Goal: Task Accomplishment & Management: Manage account settings

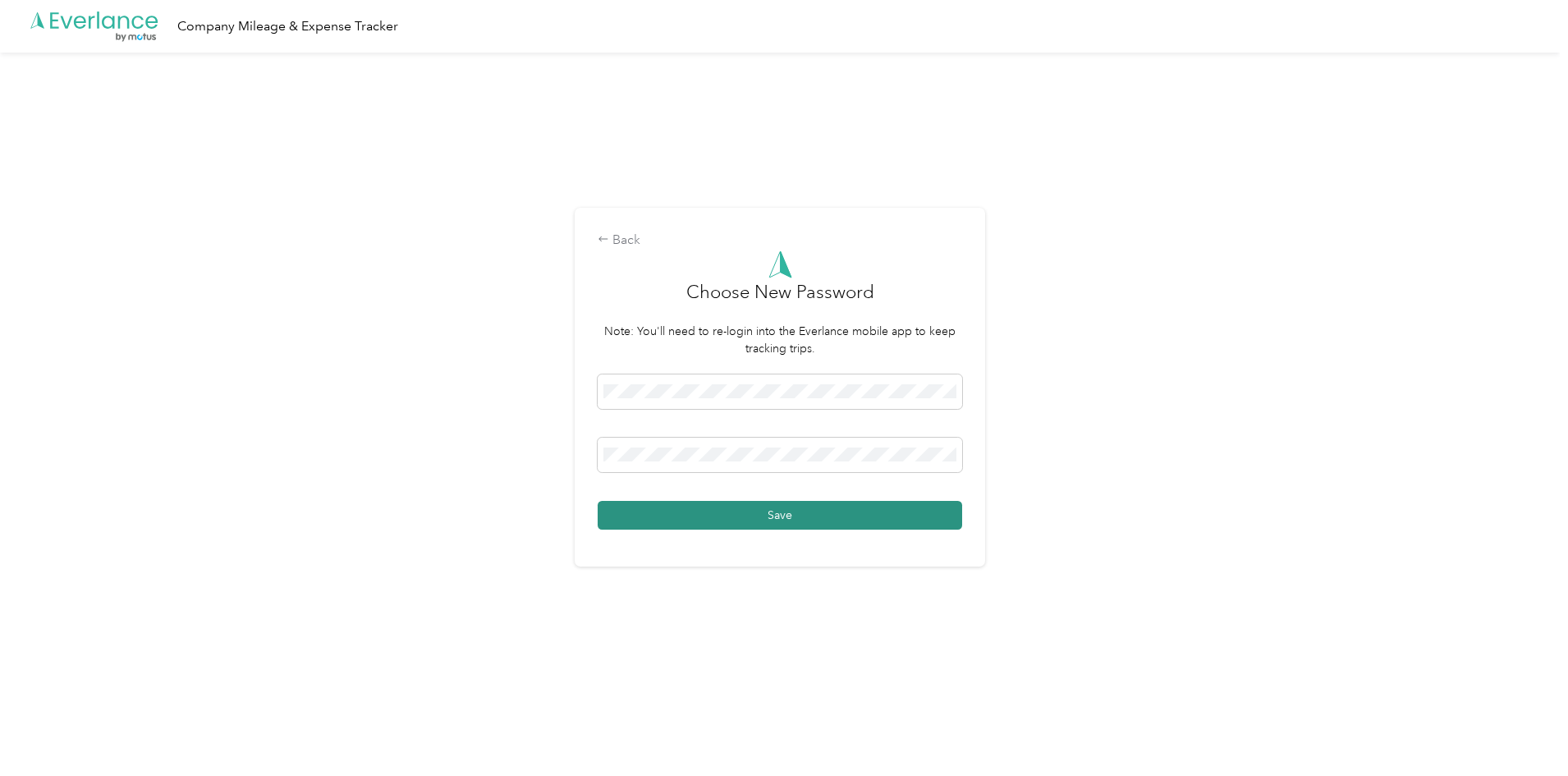
click at [737, 517] on button "Save" at bounding box center [780, 516] width 364 height 29
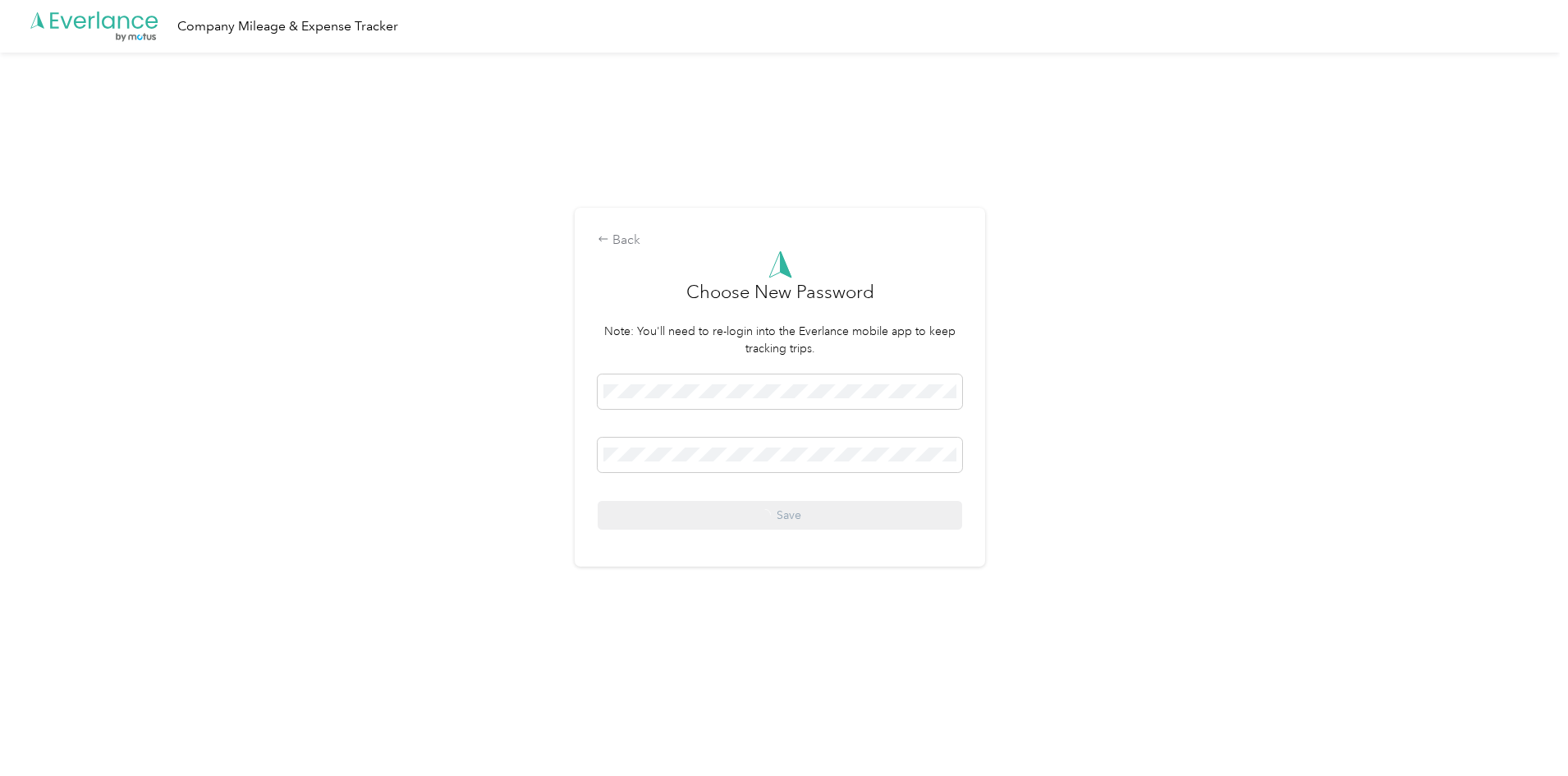
click at [737, 517] on div "Save" at bounding box center [780, 452] width 364 height 155
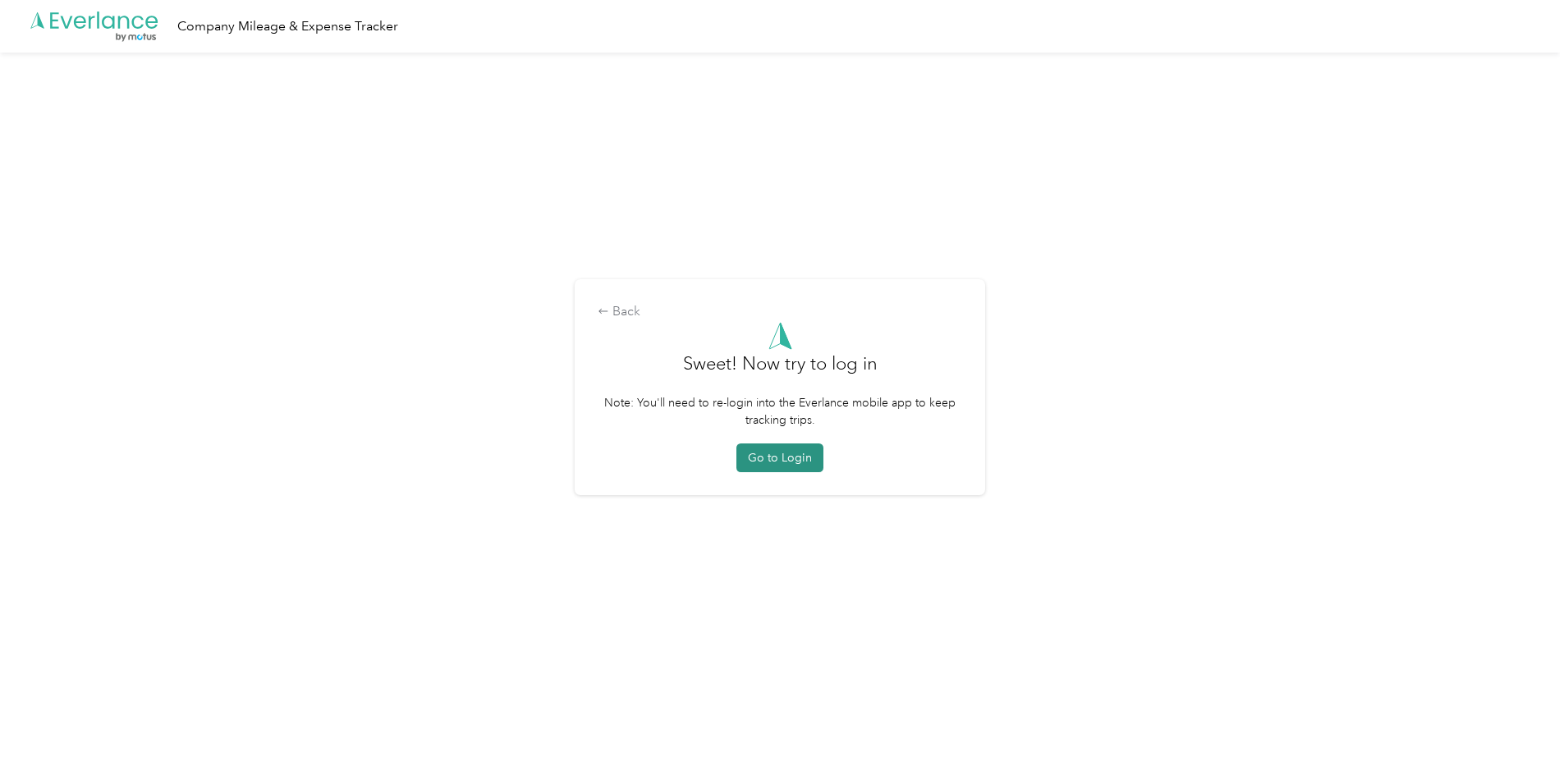
click at [770, 453] on button "Go to Login" at bounding box center [780, 458] width 87 height 29
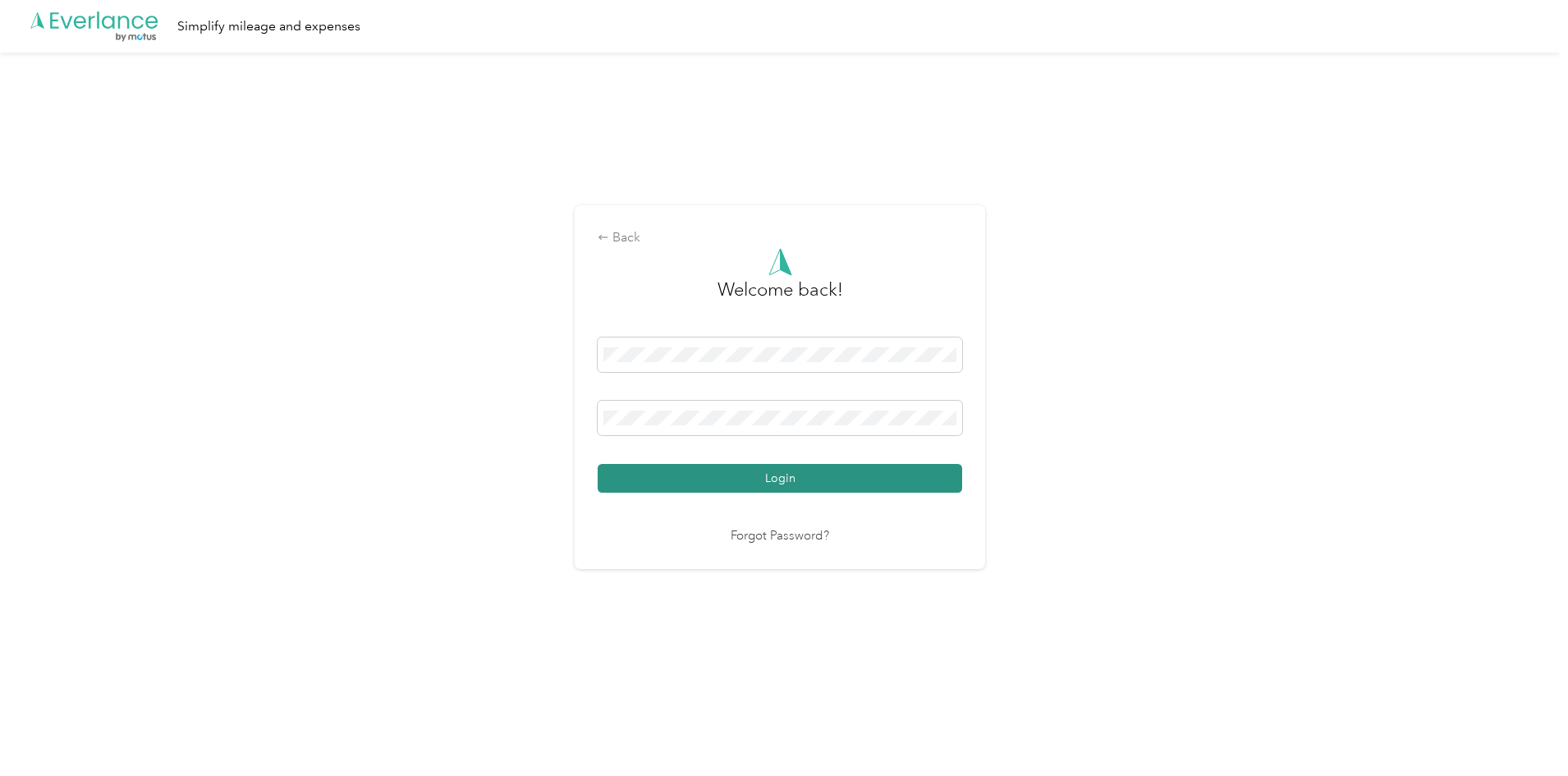
click at [800, 482] on button "Login" at bounding box center [780, 479] width 364 height 29
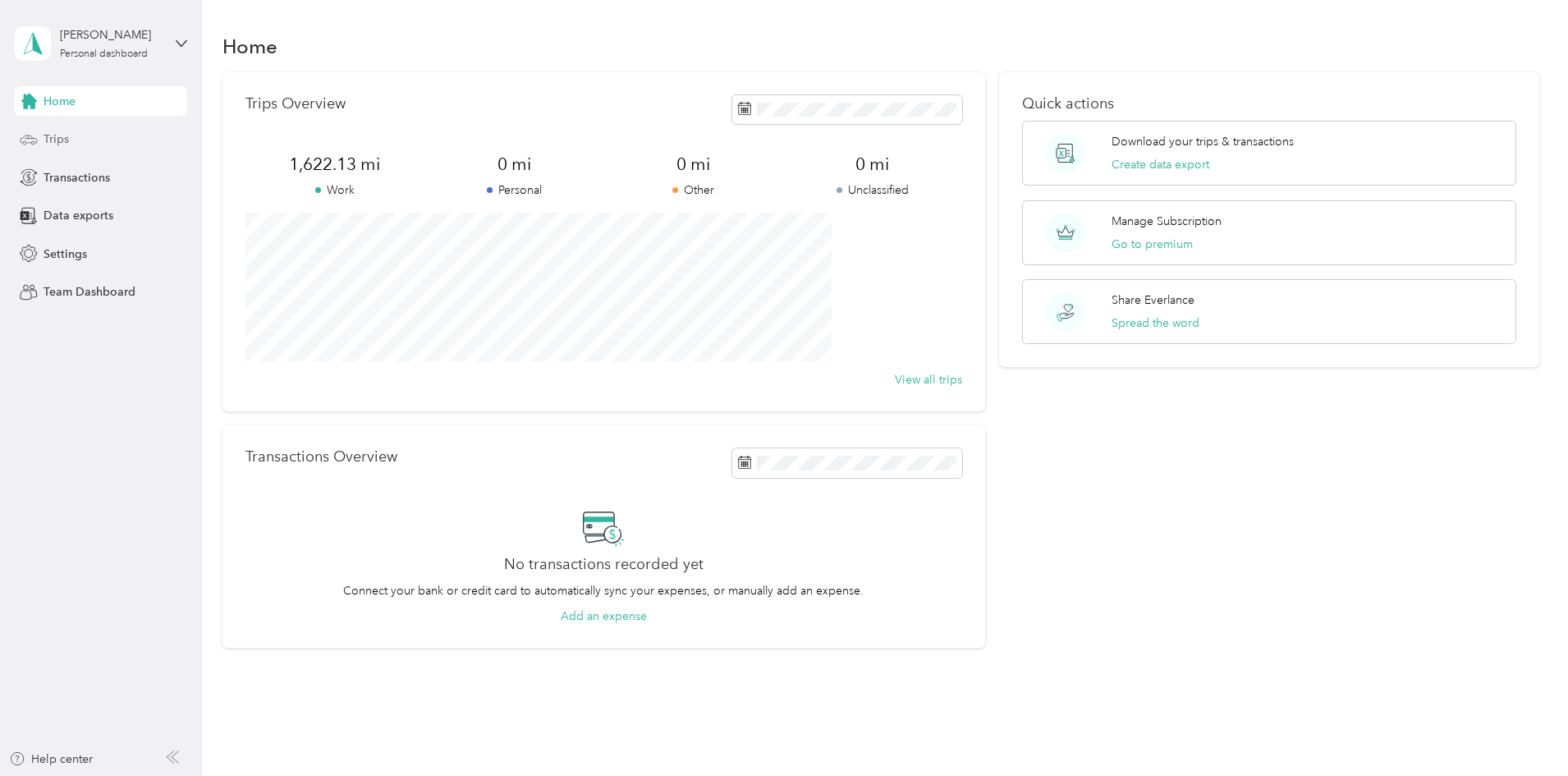
click at [67, 134] on span "Trips" at bounding box center [56, 139] width 25 height 18
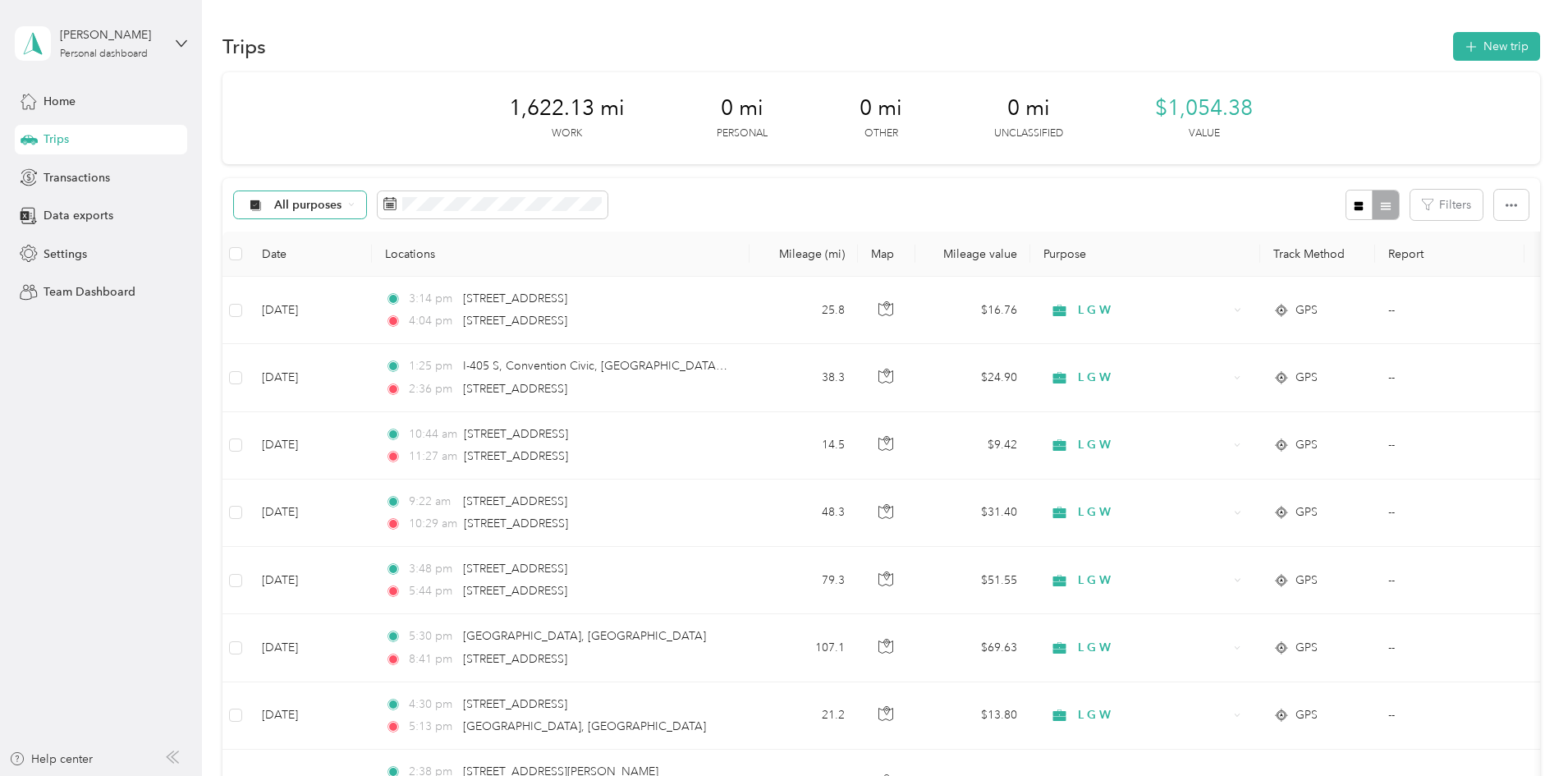
click at [354, 202] on icon at bounding box center [351, 204] width 7 height 7
click at [392, 344] on span "L G W" at bounding box center [424, 350] width 80 height 18
click at [76, 217] on span "Data exports" at bounding box center [79, 216] width 70 height 18
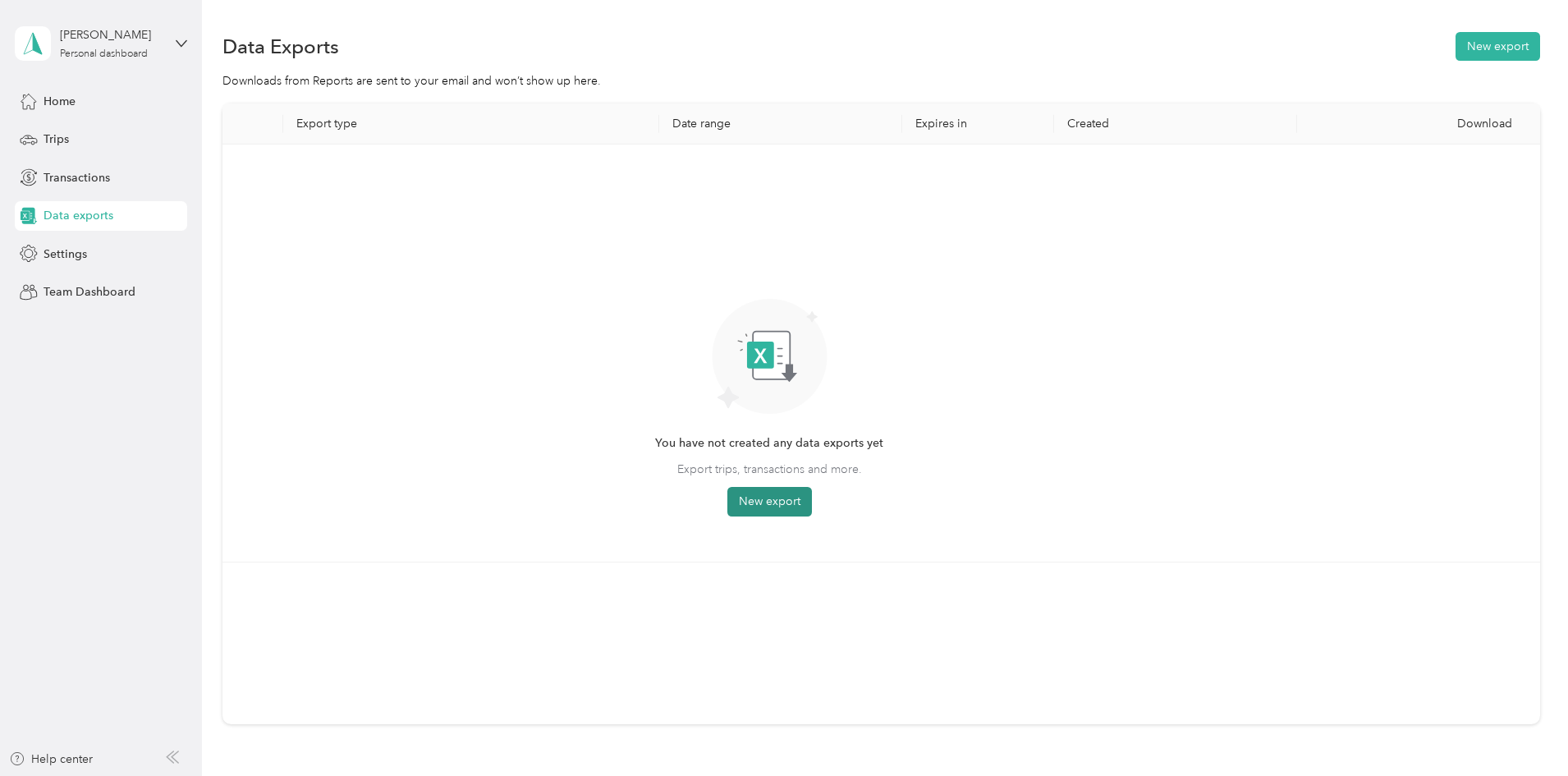
click at [812, 508] on button "New export" at bounding box center [769, 501] width 85 height 29
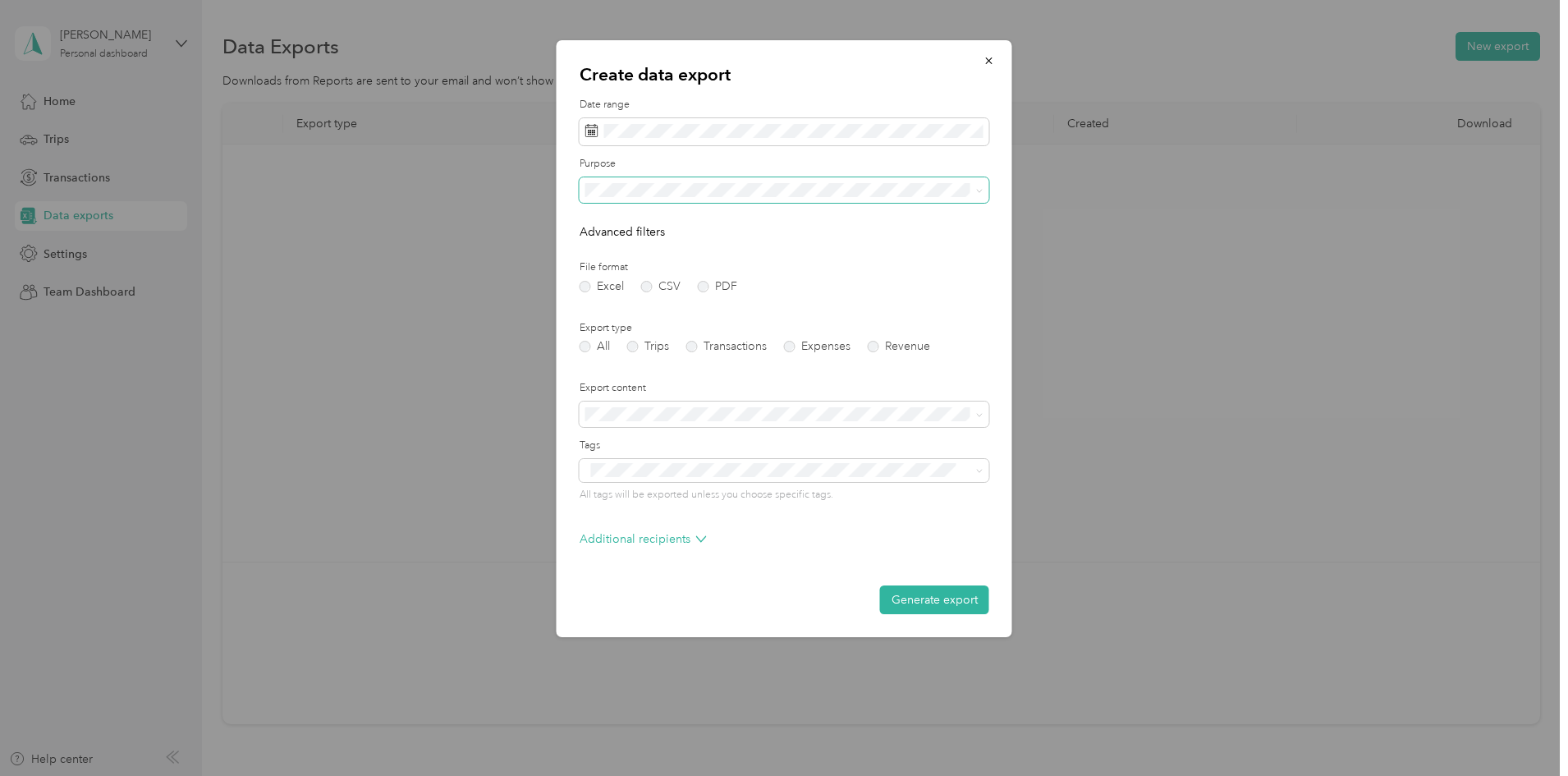
click at [973, 189] on span at bounding box center [976, 191] width 13 height 12
click at [978, 196] on span at bounding box center [980, 190] width 8 height 14
click at [977, 192] on icon at bounding box center [980, 191] width 8 height 8
click at [690, 305] on div "L G W" at bounding box center [784, 305] width 386 height 18
click at [706, 286] on label "PDF" at bounding box center [717, 286] width 39 height 12
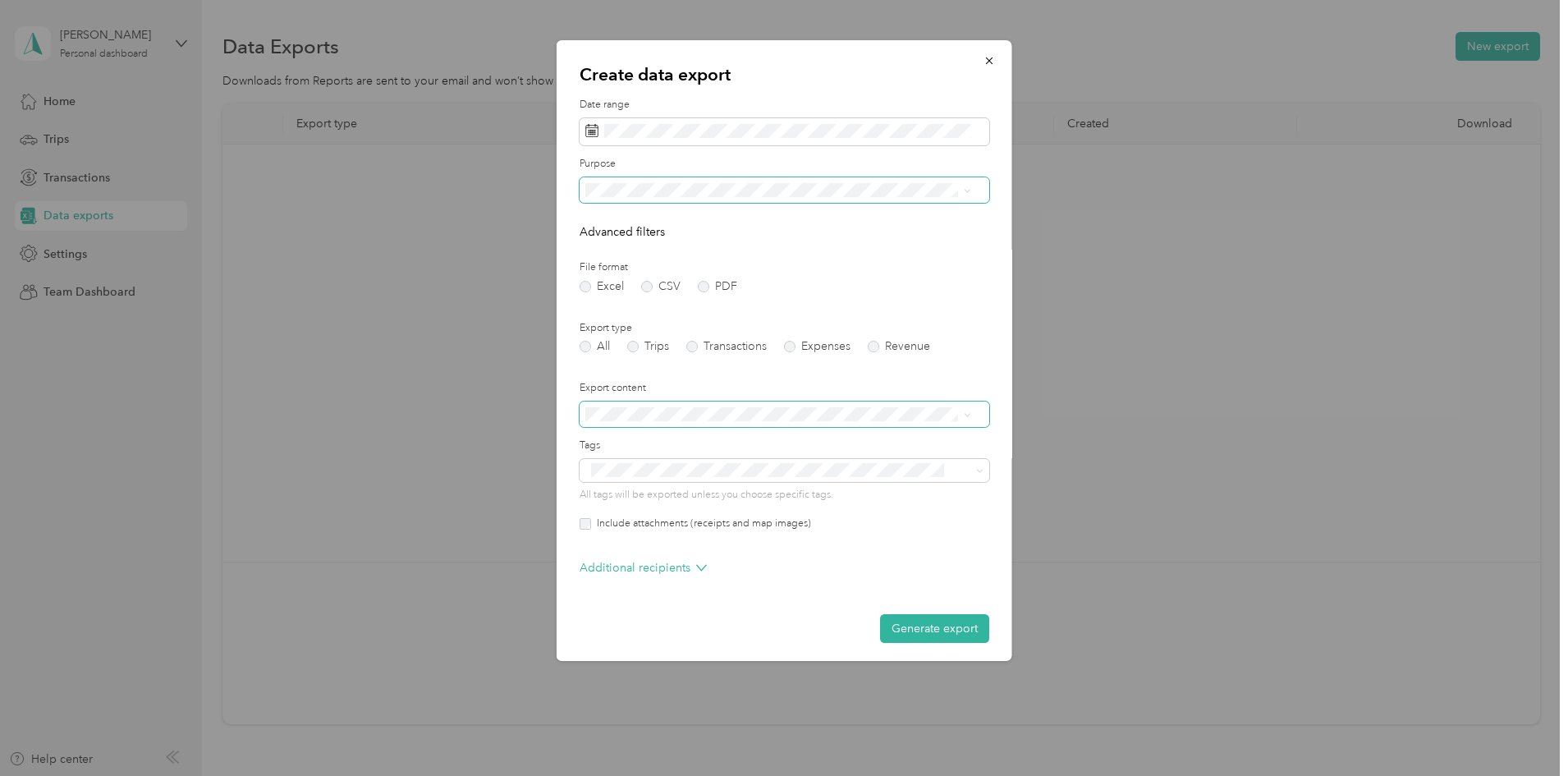
click at [965, 412] on icon at bounding box center [967, 416] width 8 height 8
click at [684, 440] on div "Summary only" at bounding box center [778, 443] width 375 height 18
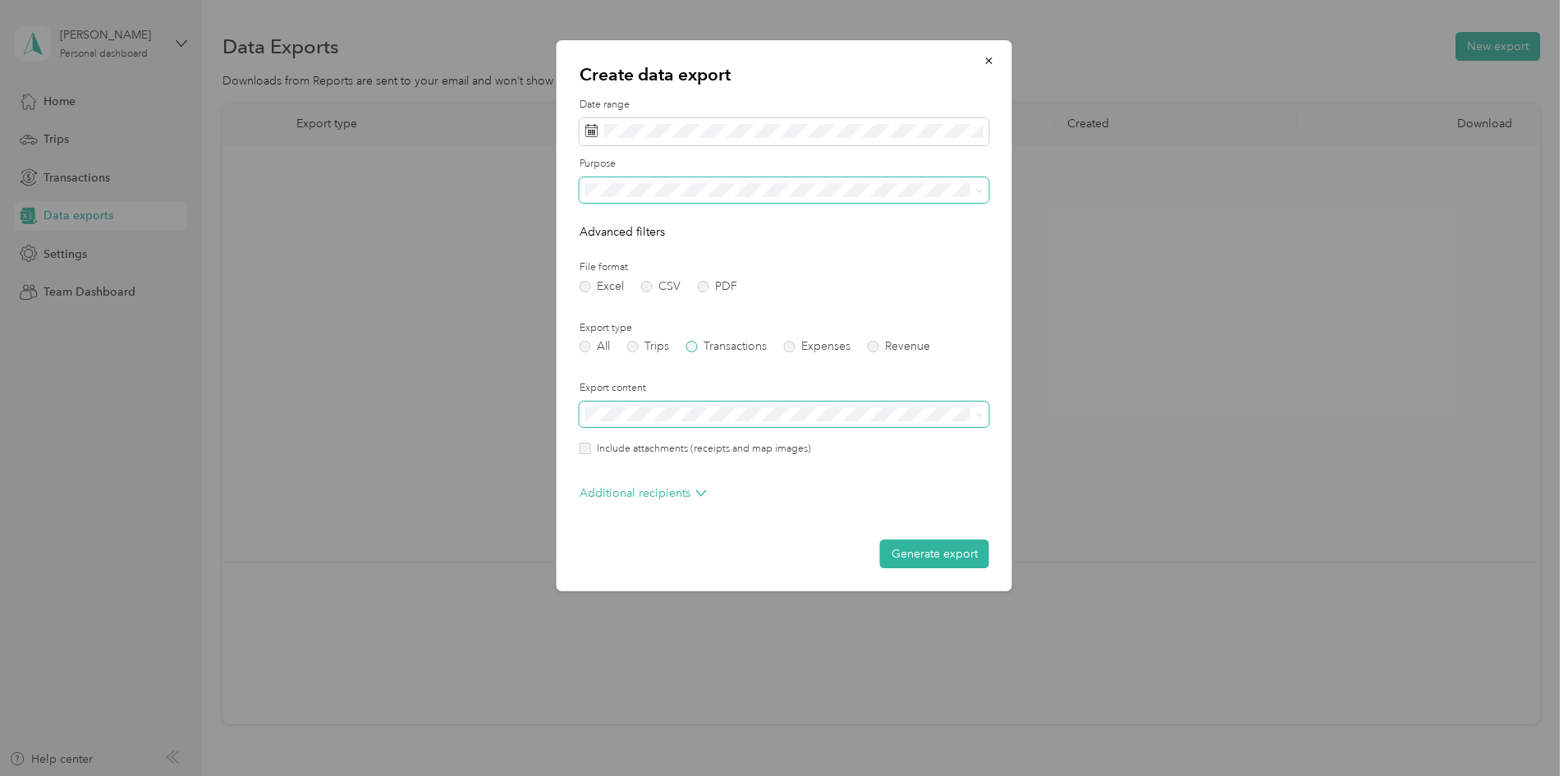
click at [691, 349] on label "Transactions" at bounding box center [726, 347] width 81 height 12
click at [586, 344] on label "All" at bounding box center [594, 347] width 30 height 12
click at [633, 350] on label "Trips" at bounding box center [647, 347] width 42 height 12
click at [692, 344] on label "Transactions" at bounding box center [726, 347] width 81 height 12
click at [590, 348] on label "All" at bounding box center [594, 347] width 30 height 12
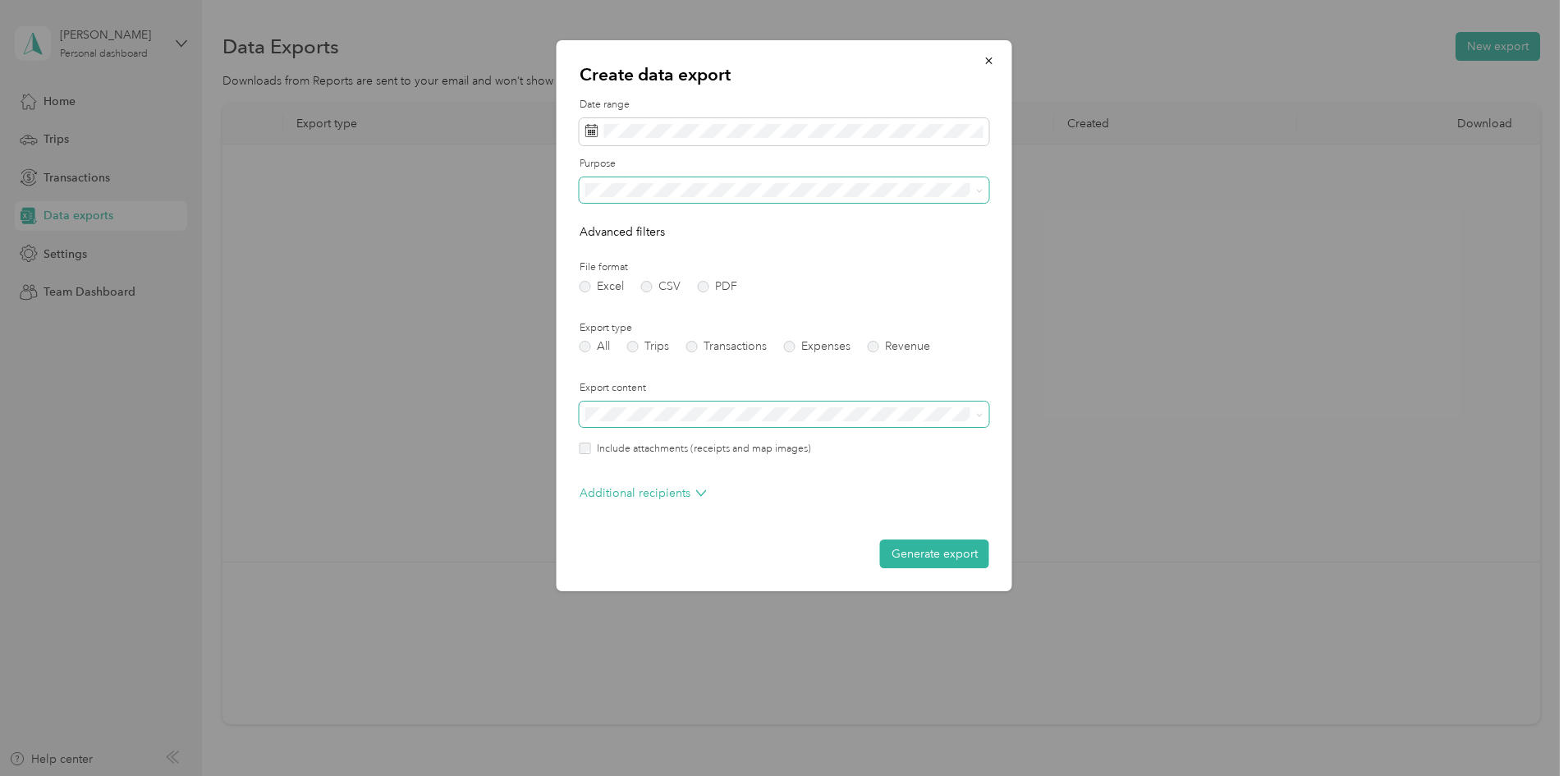
click at [591, 442] on label "Include attachments (receipts and map images)" at bounding box center [701, 449] width 220 height 15
click at [909, 555] on button "Generate export" at bounding box center [934, 554] width 109 height 29
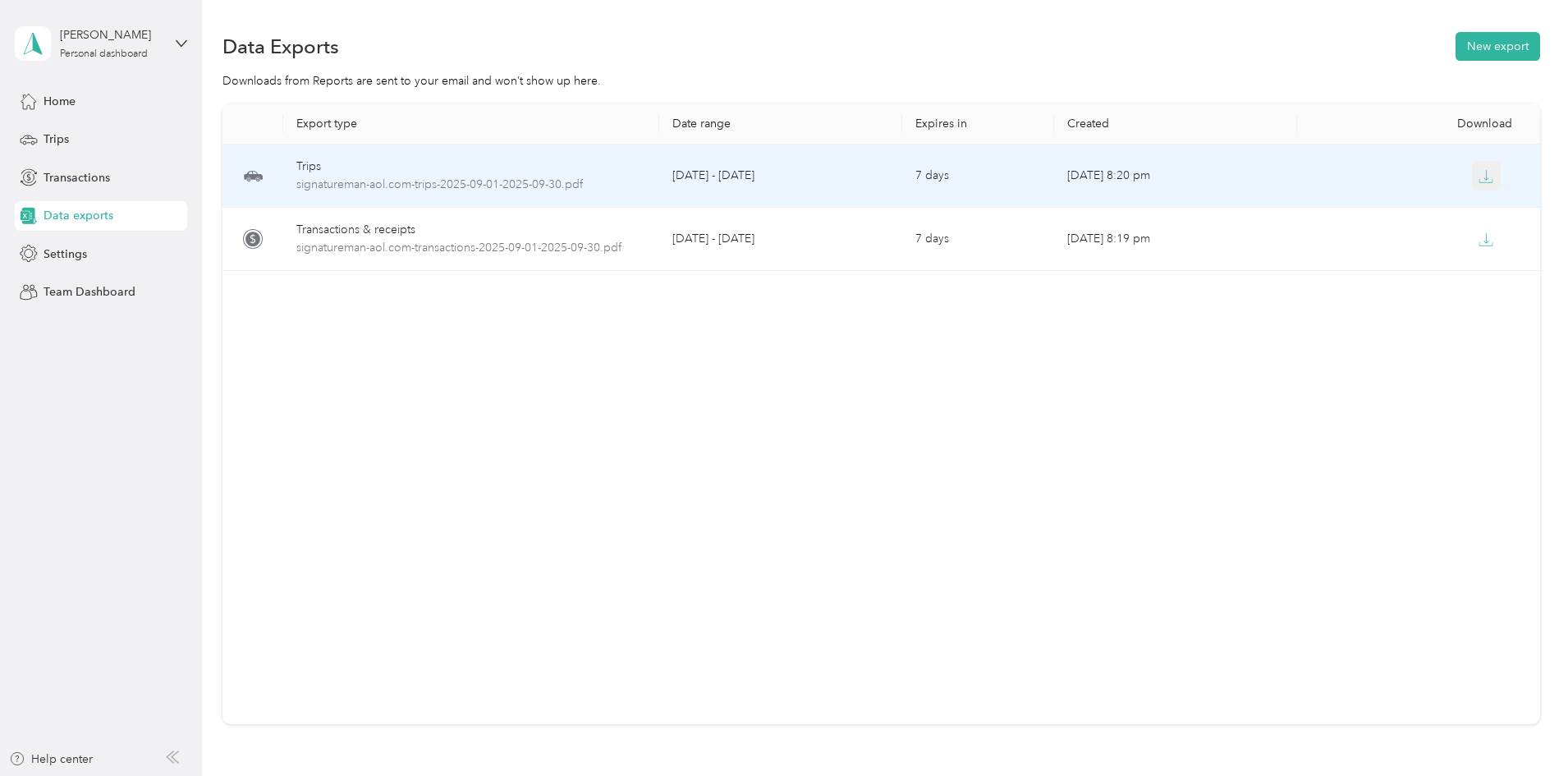
click at [1478, 174] on icon "button" at bounding box center [1485, 176] width 15 height 15
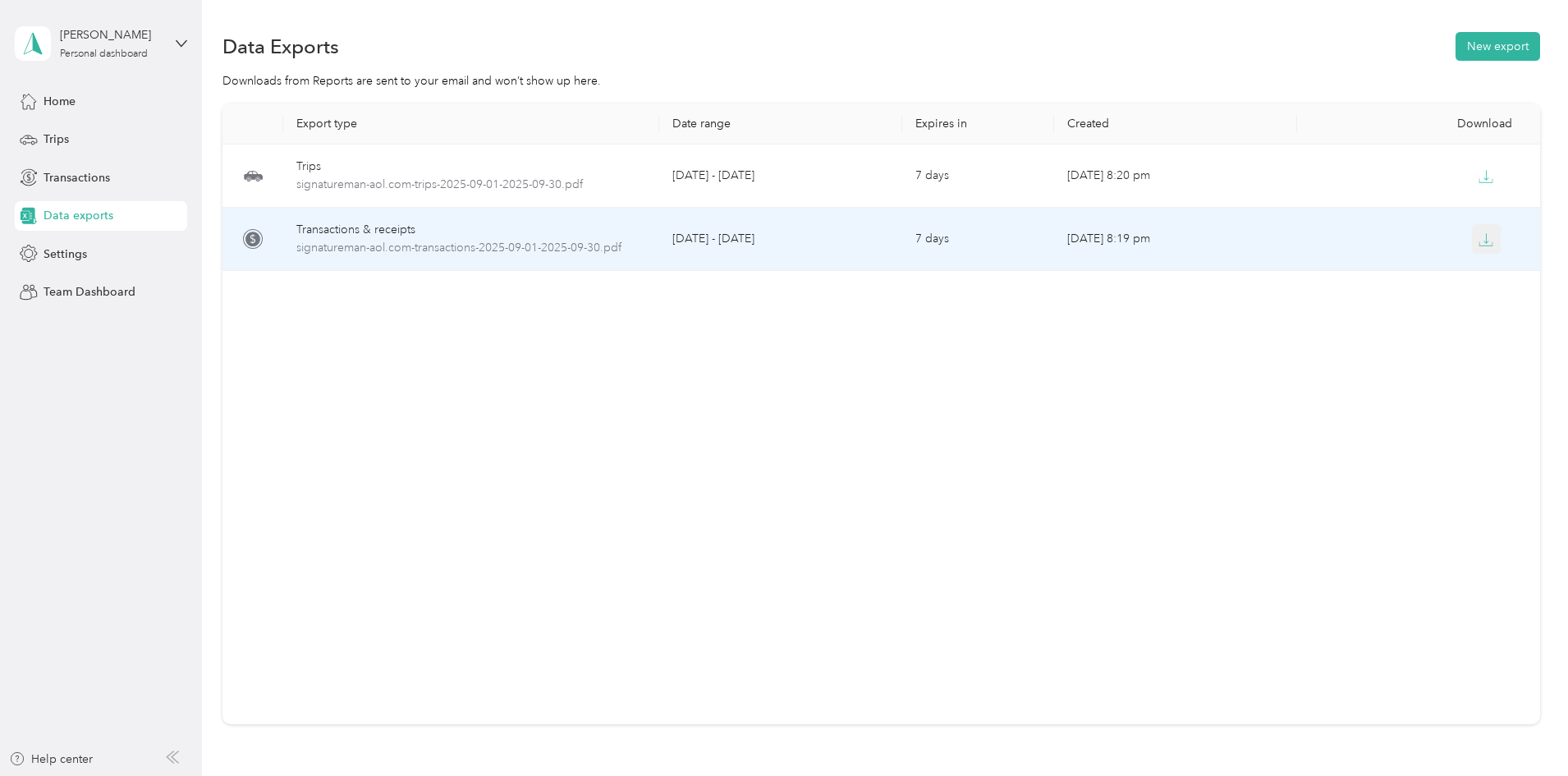
click at [1478, 241] on icon "button" at bounding box center [1485, 240] width 15 height 15
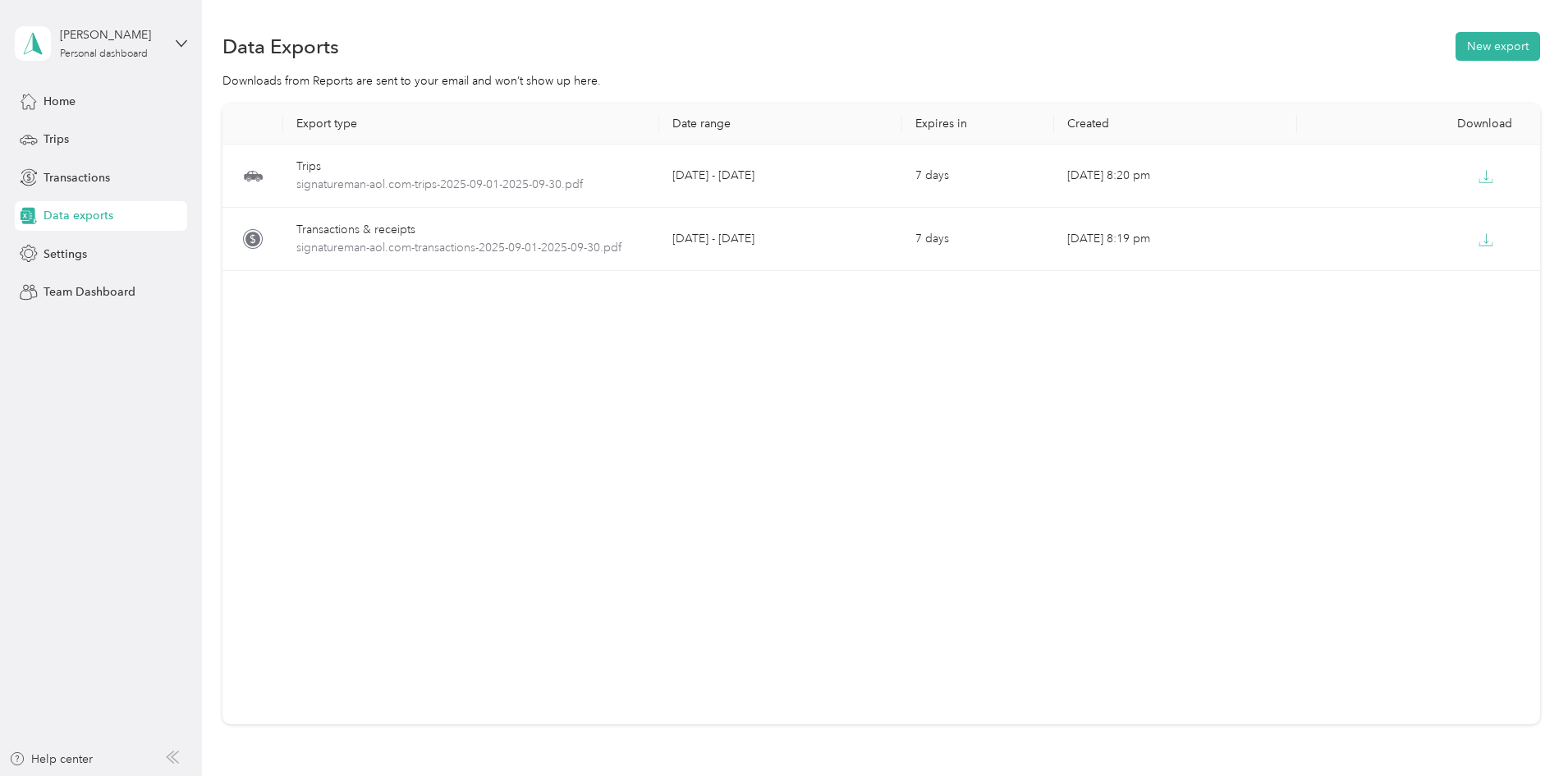
drag, startPoint x: 1369, startPoint y: 241, endPoint x: 1023, endPoint y: 510, distance: 438.3
click at [1023, 510] on div "Export type Date range Expires in Created Download Trips signatureman-aol.com-t…" at bounding box center [882, 414] width 1318 height 621
